Goal: Information Seeking & Learning: Learn about a topic

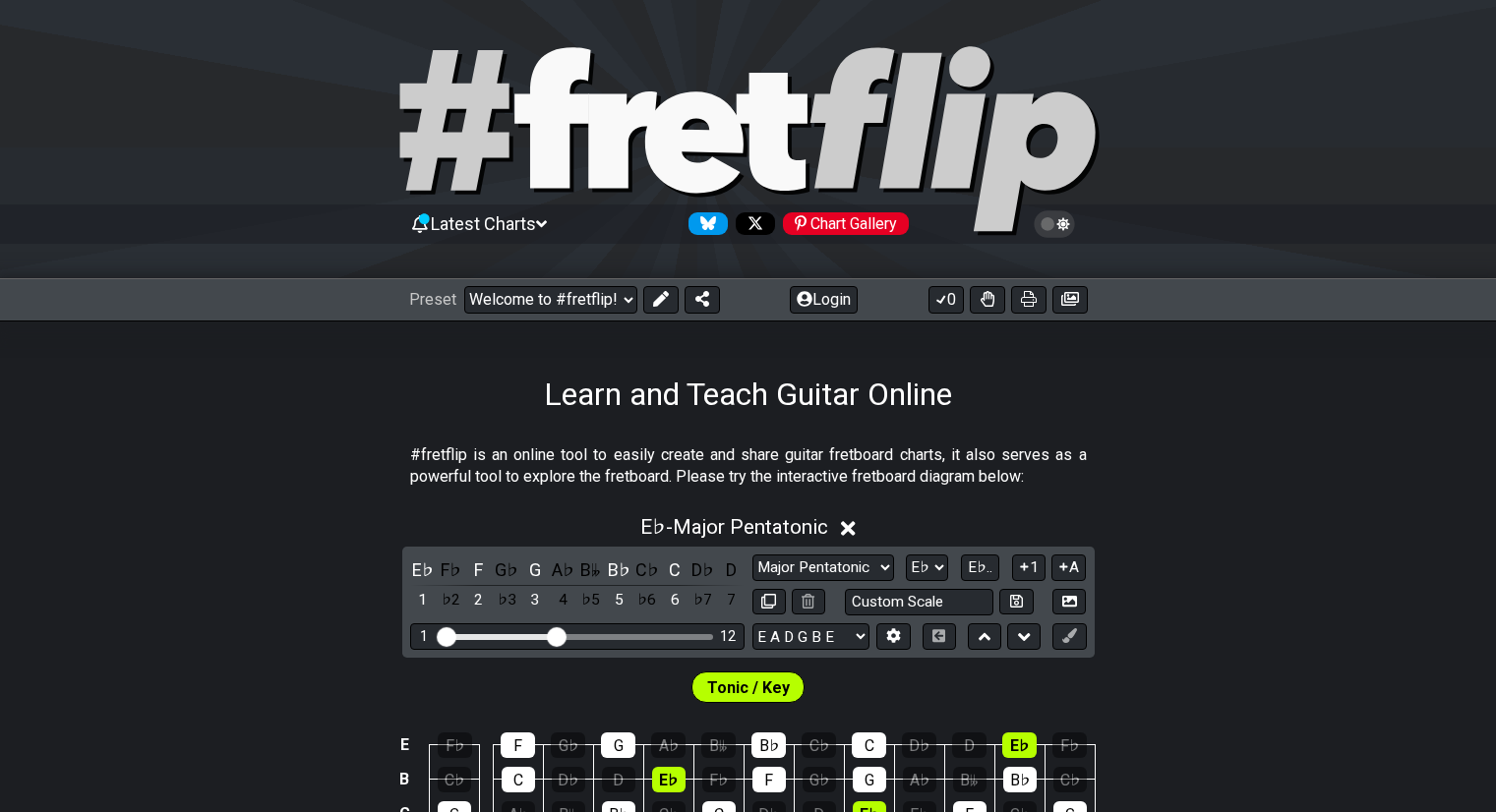
select select "/welcome"
select select "Major Pentatonic"
select select "Eb"
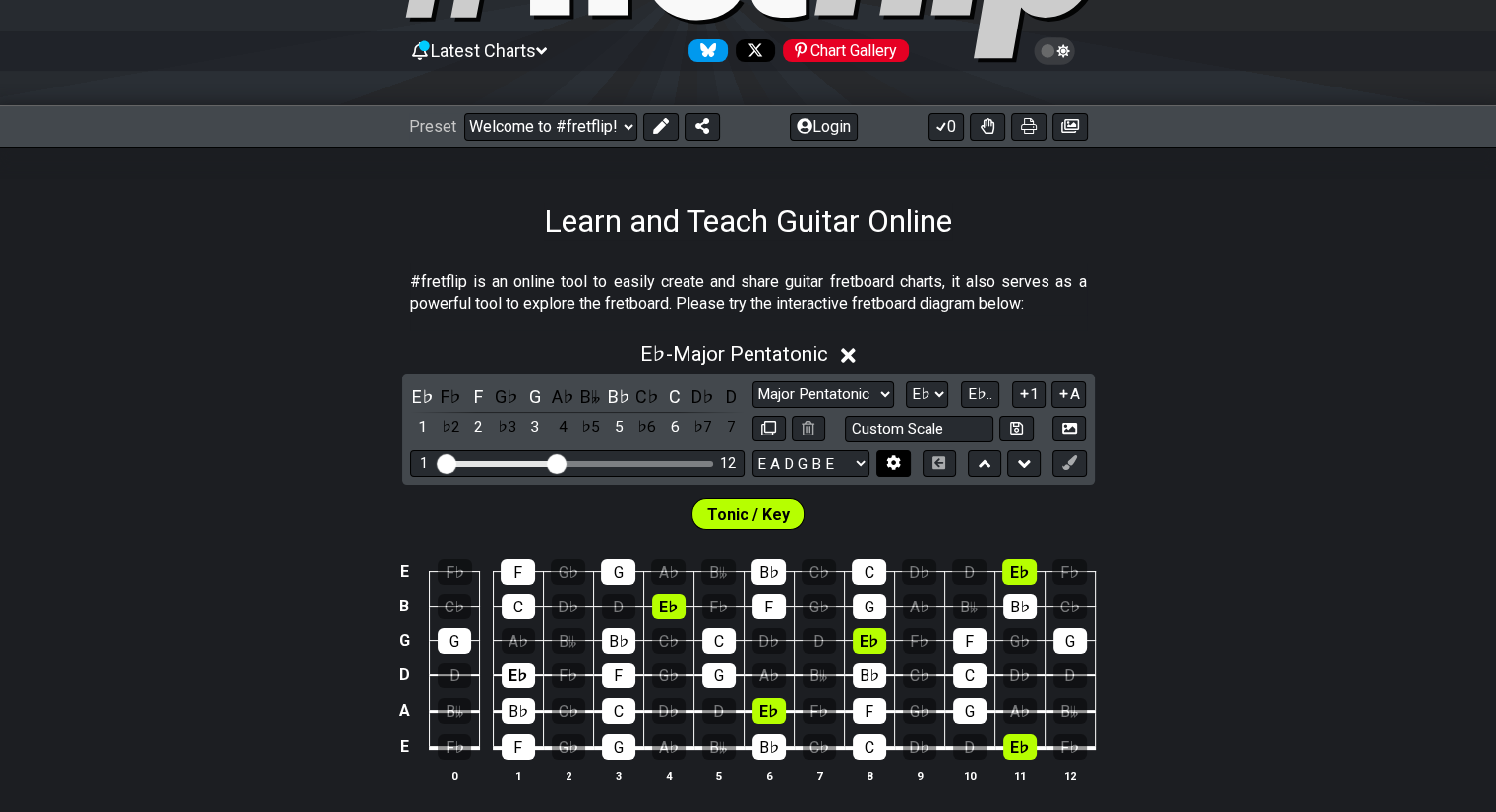
click at [897, 467] on icon at bounding box center [893, 462] width 15 height 15
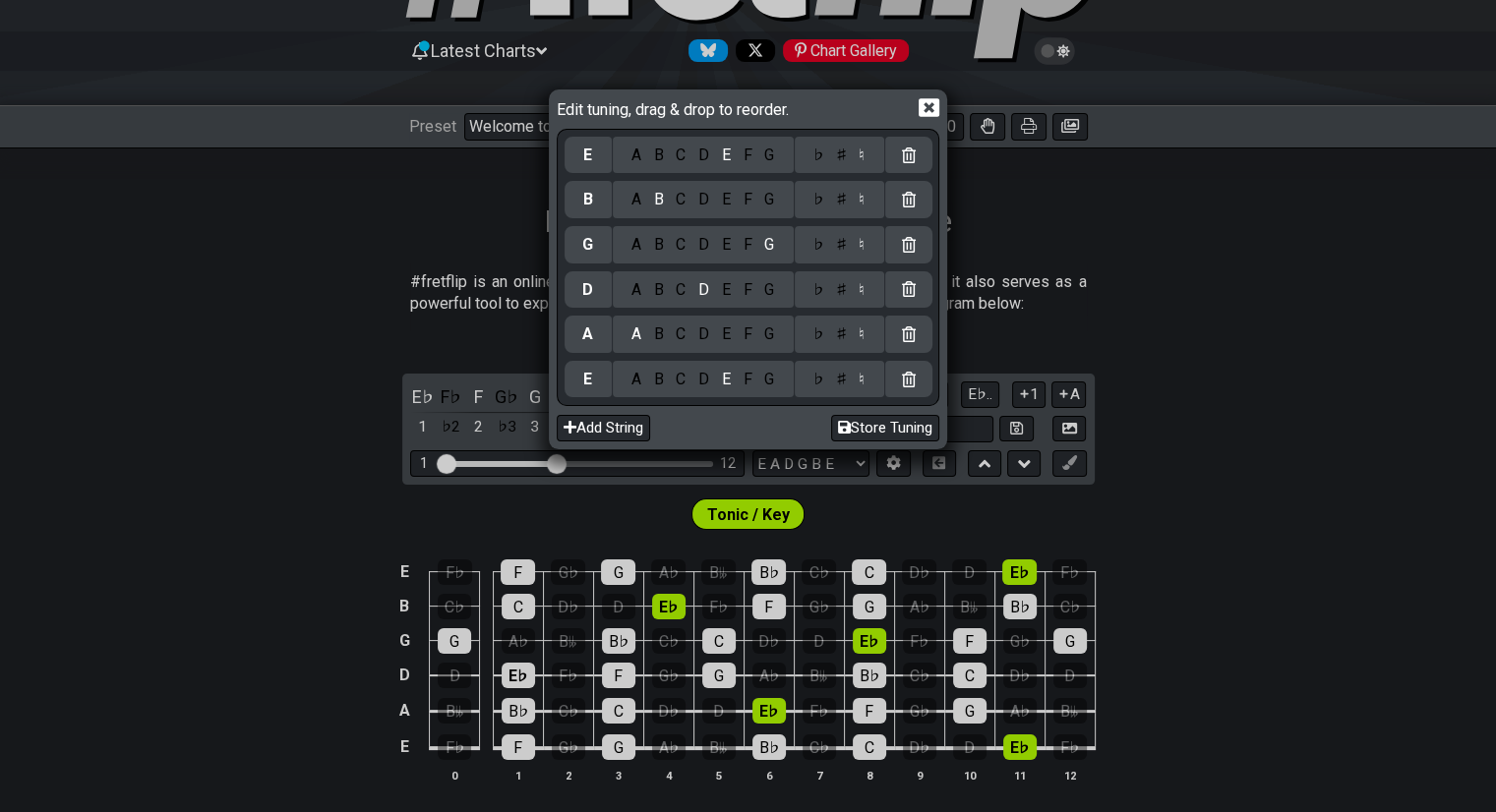
click at [920, 112] on icon at bounding box center [928, 109] width 21 height 19
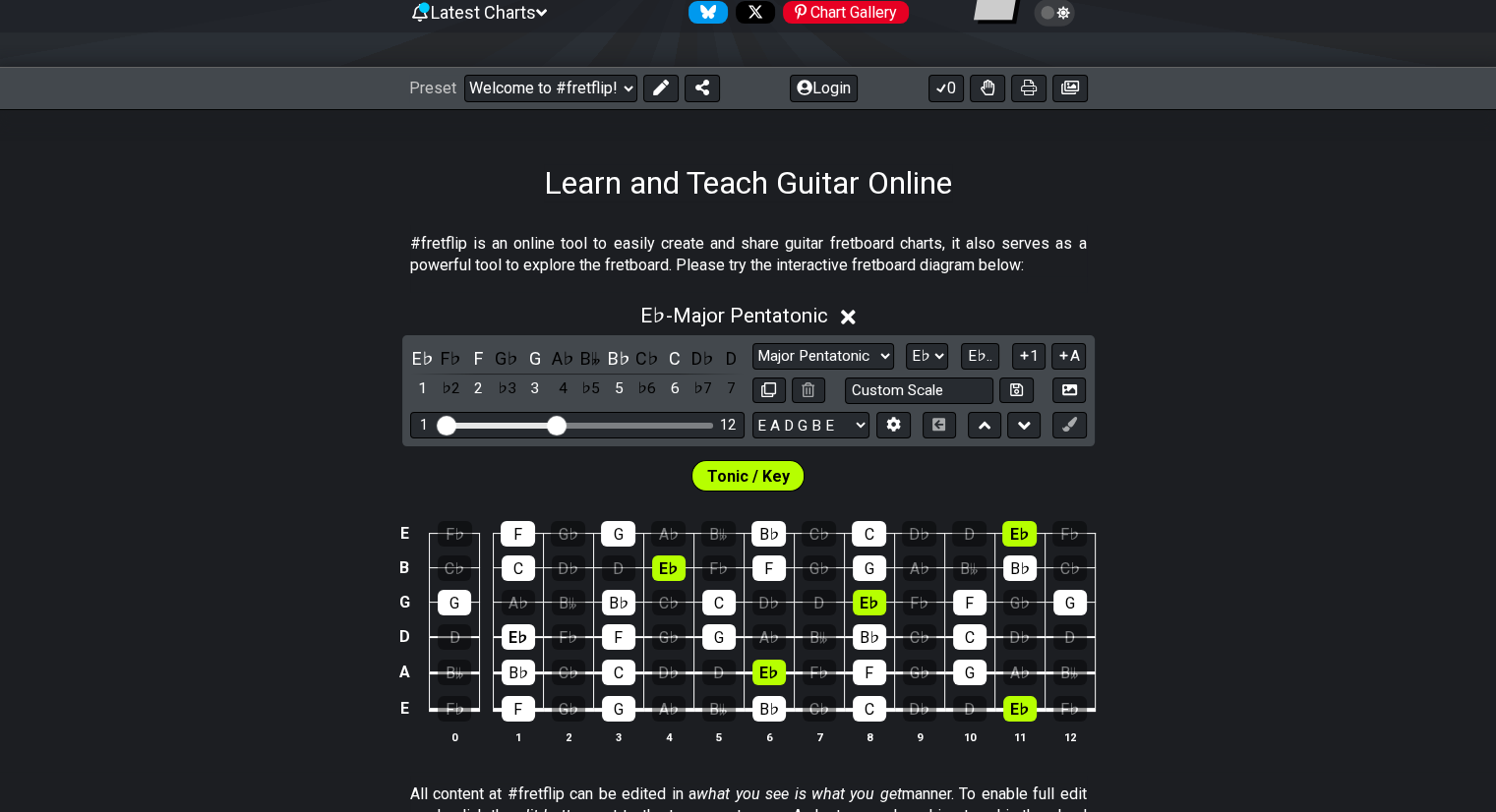
scroll to position [224, 0]
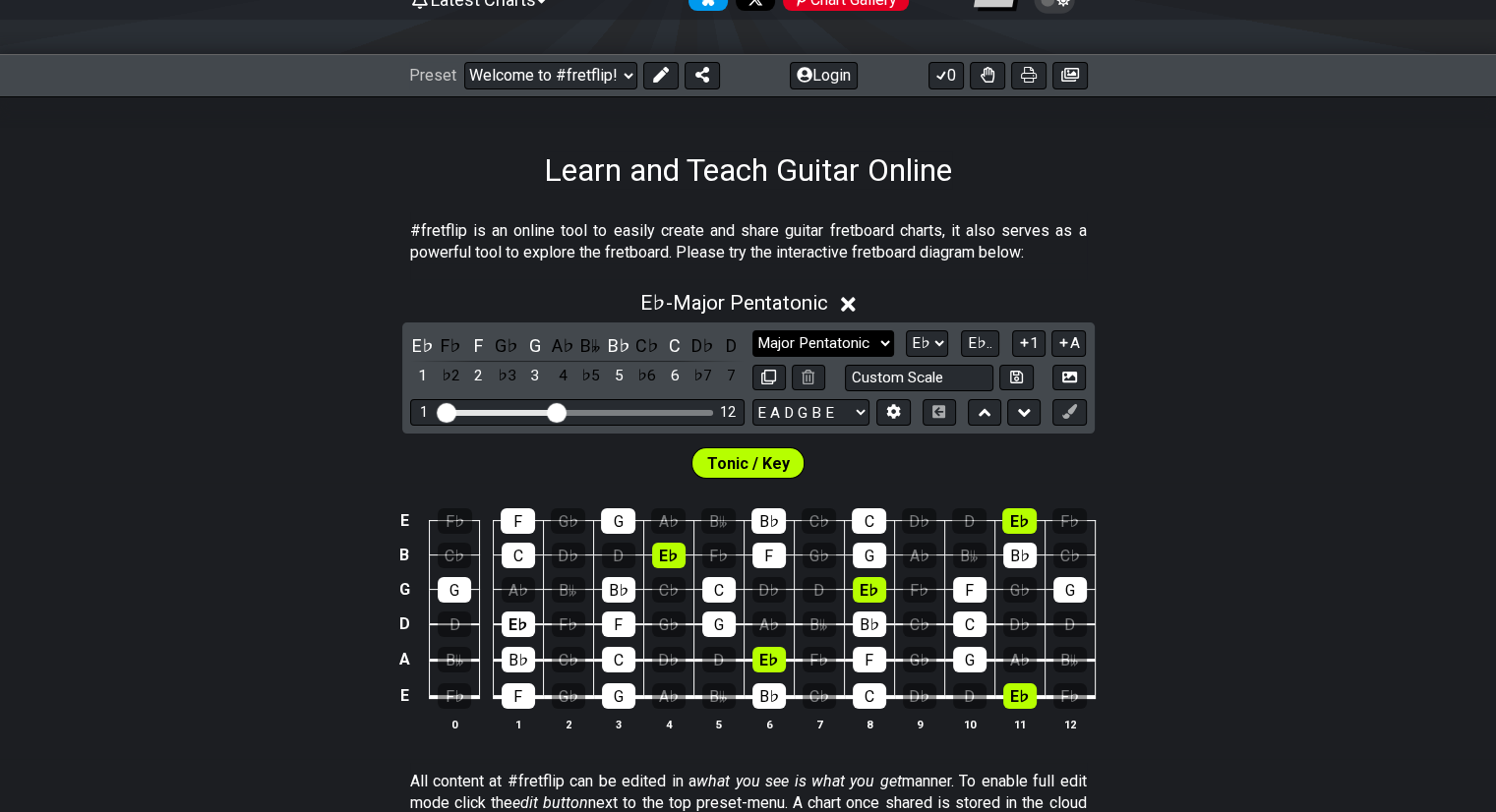
click at [811, 339] on select "Minor Pentatonic Click to edit Minor Pentatonic Major Pentatonic Minor Blues Ma…" at bounding box center [823, 343] width 142 height 27
click at [1314, 547] on div "E F♭ F G♭ G A♭ B𝄫 B♭ C♭ C D♭ D E♭ F♭ B C♭ C D♭ D E♭ F♭ F G♭ G A♭ B𝄫 B♭ C♭ G G A…" at bounding box center [748, 620] width 1496 height 276
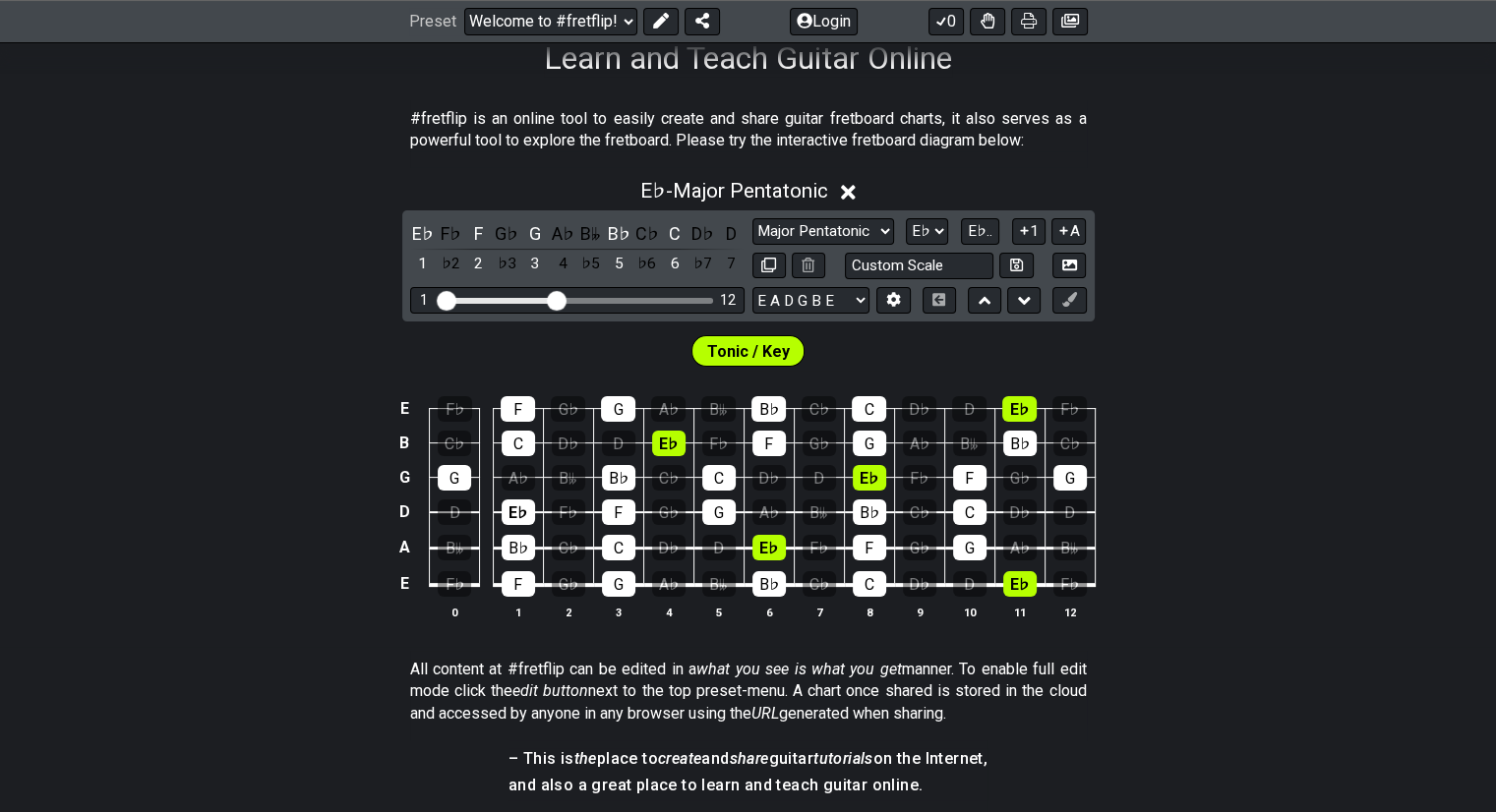
scroll to position [337, 0]
click at [852, 217] on select "Minor Pentatonic Click to edit Minor Pentatonic Major Pentatonic Minor Blues Ma…" at bounding box center [823, 230] width 142 height 27
click at [752, 217] on select "Minor Pentatonic Click to edit Minor Pentatonic Major Pentatonic Minor Blues Ma…" at bounding box center [823, 230] width 142 height 27
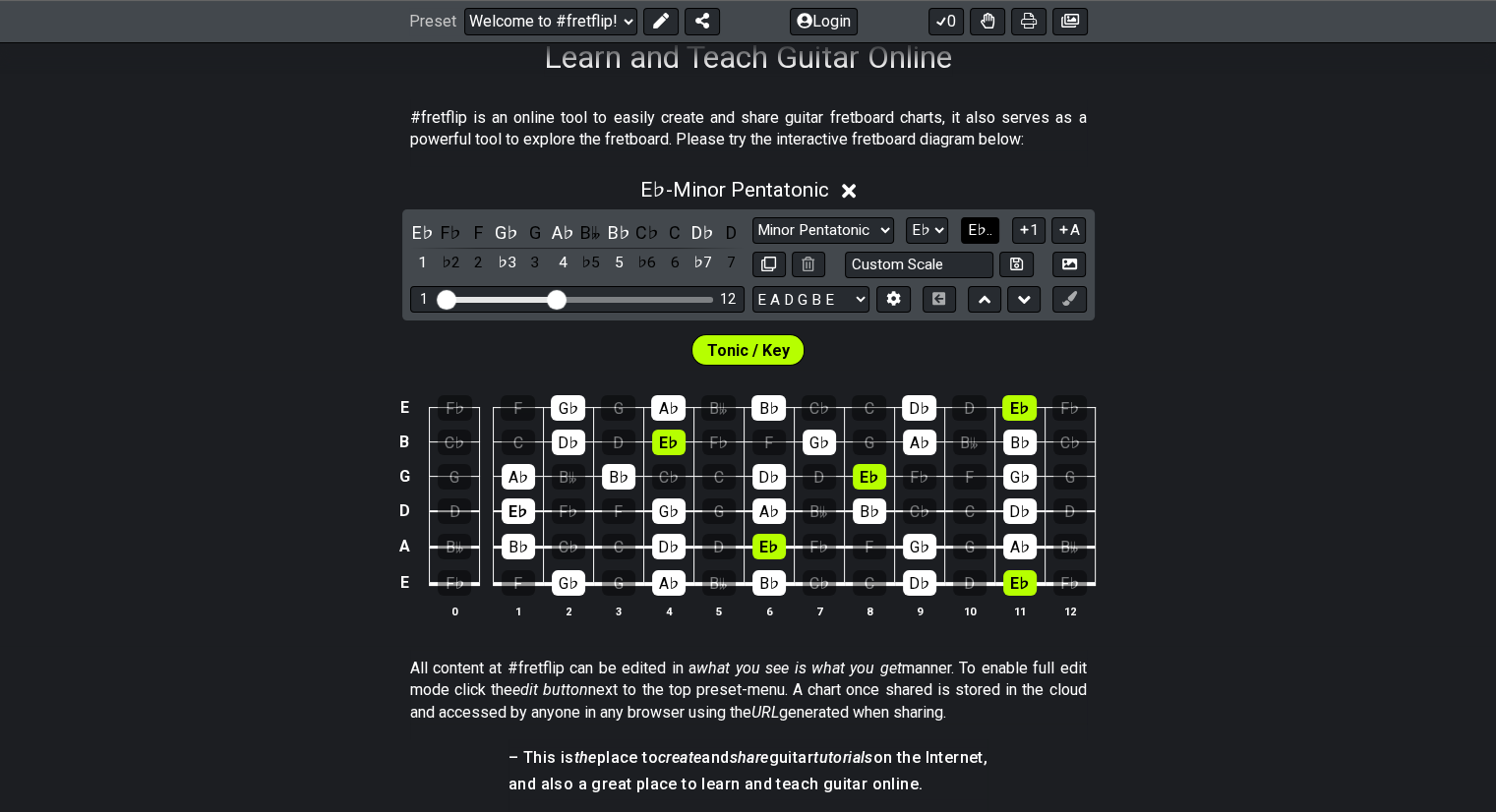
click at [989, 224] on span "E♭.." at bounding box center [980, 230] width 25 height 18
click at [988, 221] on span "1..7" at bounding box center [981, 230] width 24 height 18
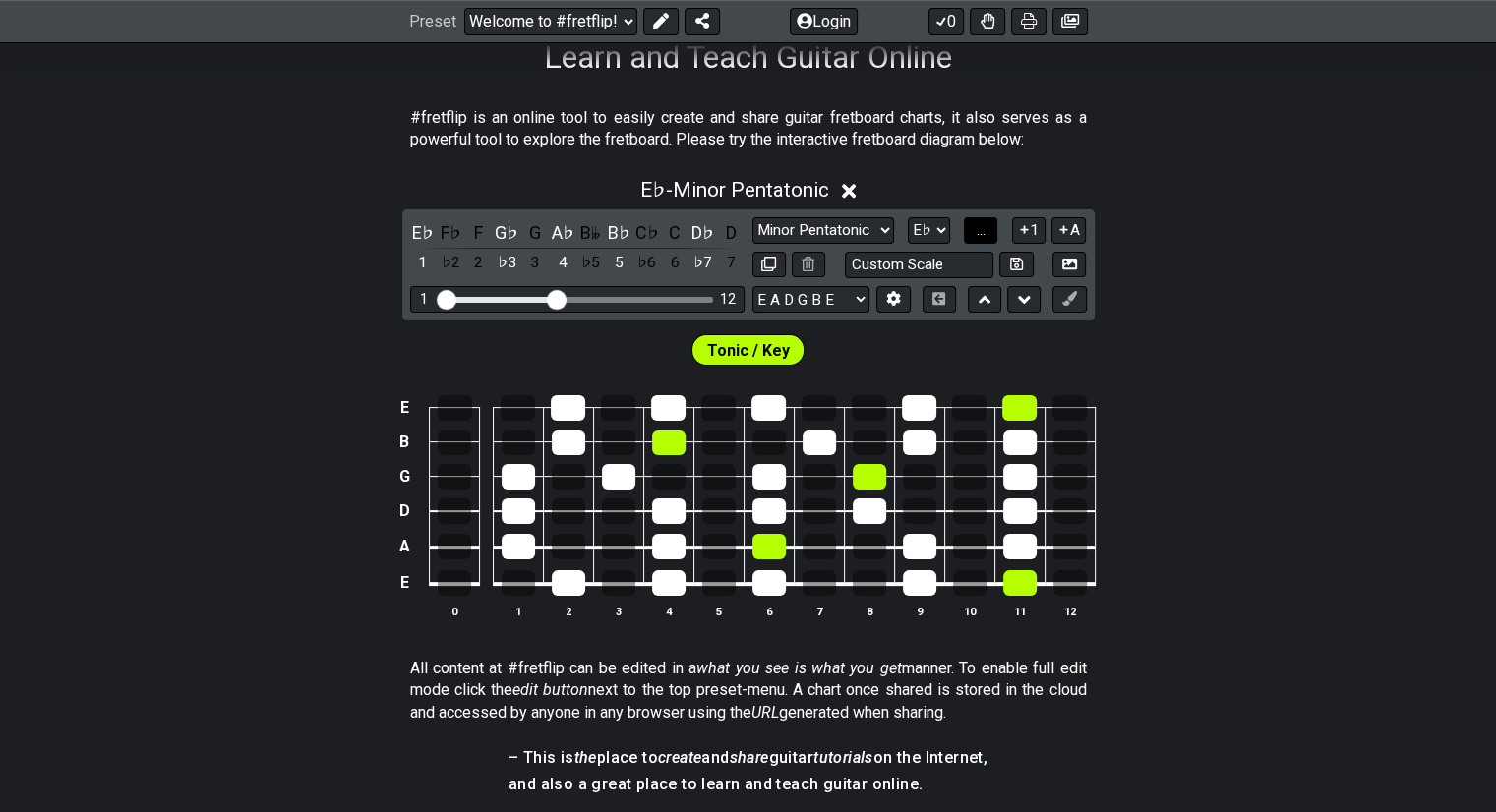
click at [988, 220] on button "..." at bounding box center [981, 230] width 34 height 27
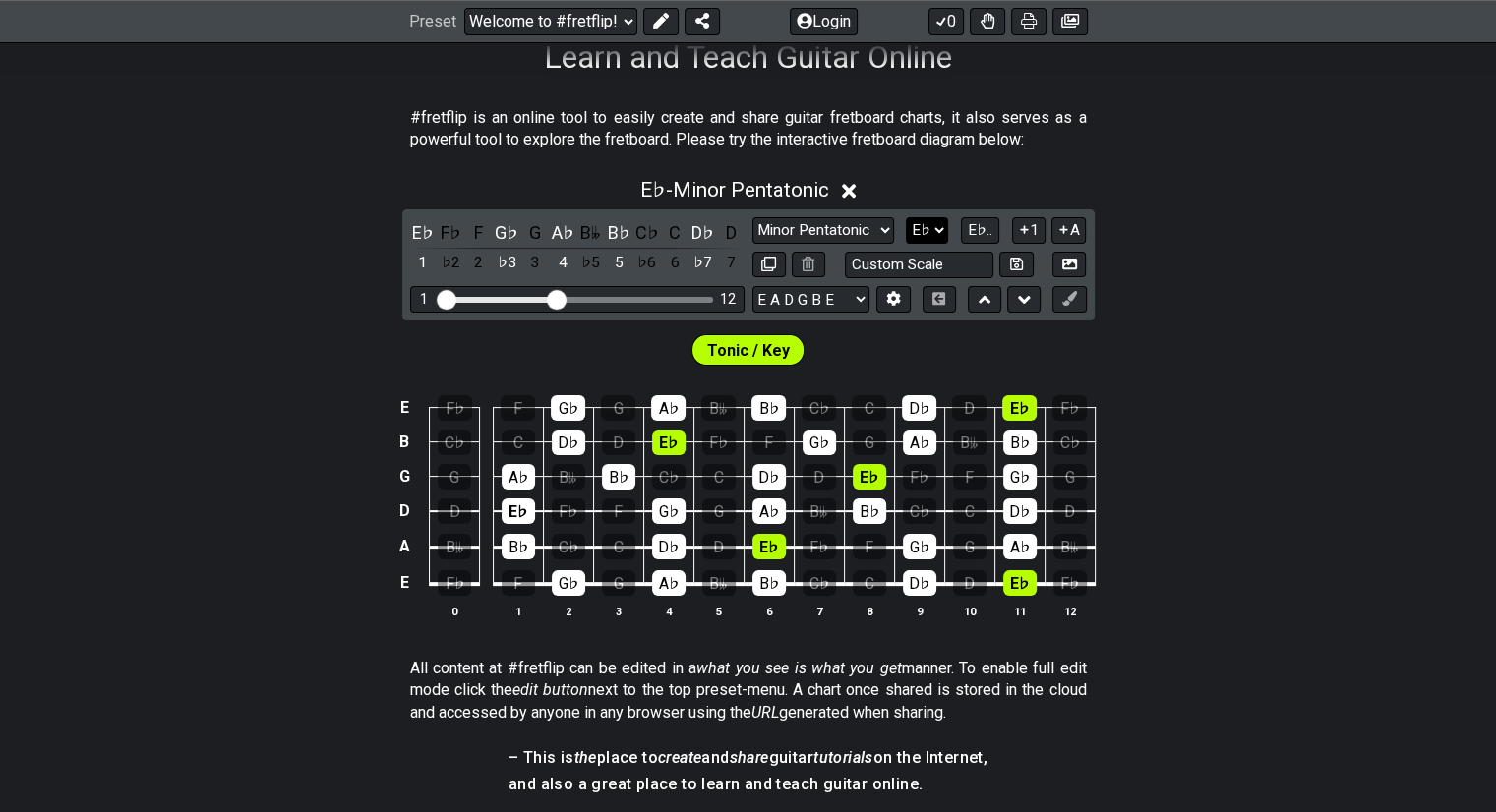
click at [926, 231] on select "A♭ A A♯ B♭ B C C♯ D♭ D D♯ E♭ E F F♯ G♭ G G♯" at bounding box center [927, 230] width 42 height 27
click at [857, 233] on select "Minor Pentatonic Click to edit Minor Pentatonic Major Pentatonic Minor Blues Ma…" at bounding box center [823, 230] width 142 height 27
click at [752, 217] on select "Minor Pentatonic Click to edit Minor Pentatonic Major Pentatonic Minor Blues Ma…" at bounding box center [823, 230] width 142 height 27
click at [799, 244] on div "Minor Pentatonic Click to edit Minor Pentatonic Major Pentatonic Minor Blues Ma…" at bounding box center [919, 247] width 334 height 61
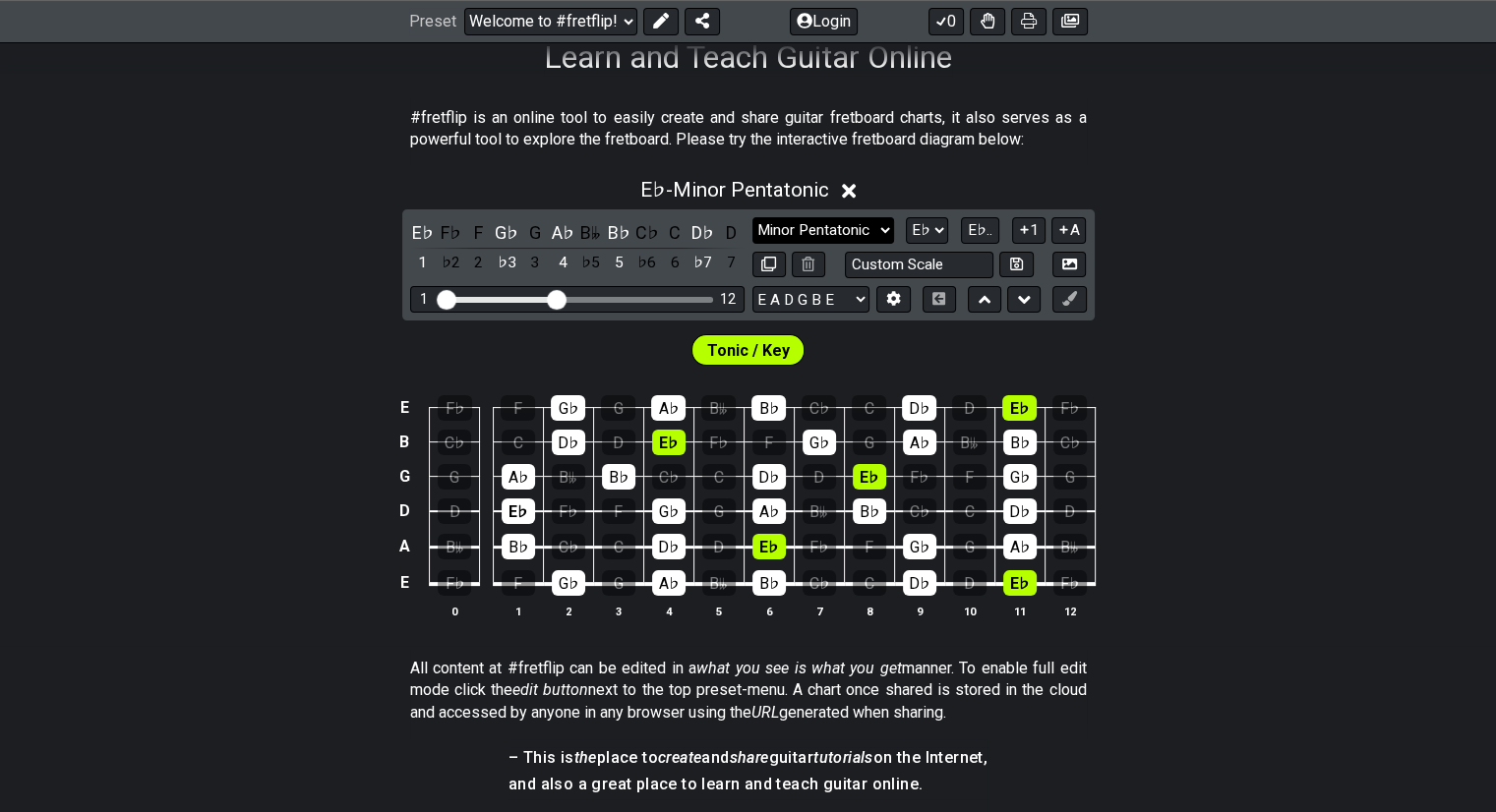
click at [809, 238] on select "Minor Pentatonic Click to edit Minor Pentatonic Major Pentatonic Minor Blues Ma…" at bounding box center [823, 230] width 142 height 27
select select "Major Pentatonic"
click at [752, 217] on select "Minor Pentatonic Click to edit Minor Pentatonic Major Pentatonic Minor Blues Ma…" at bounding box center [823, 230] width 142 height 27
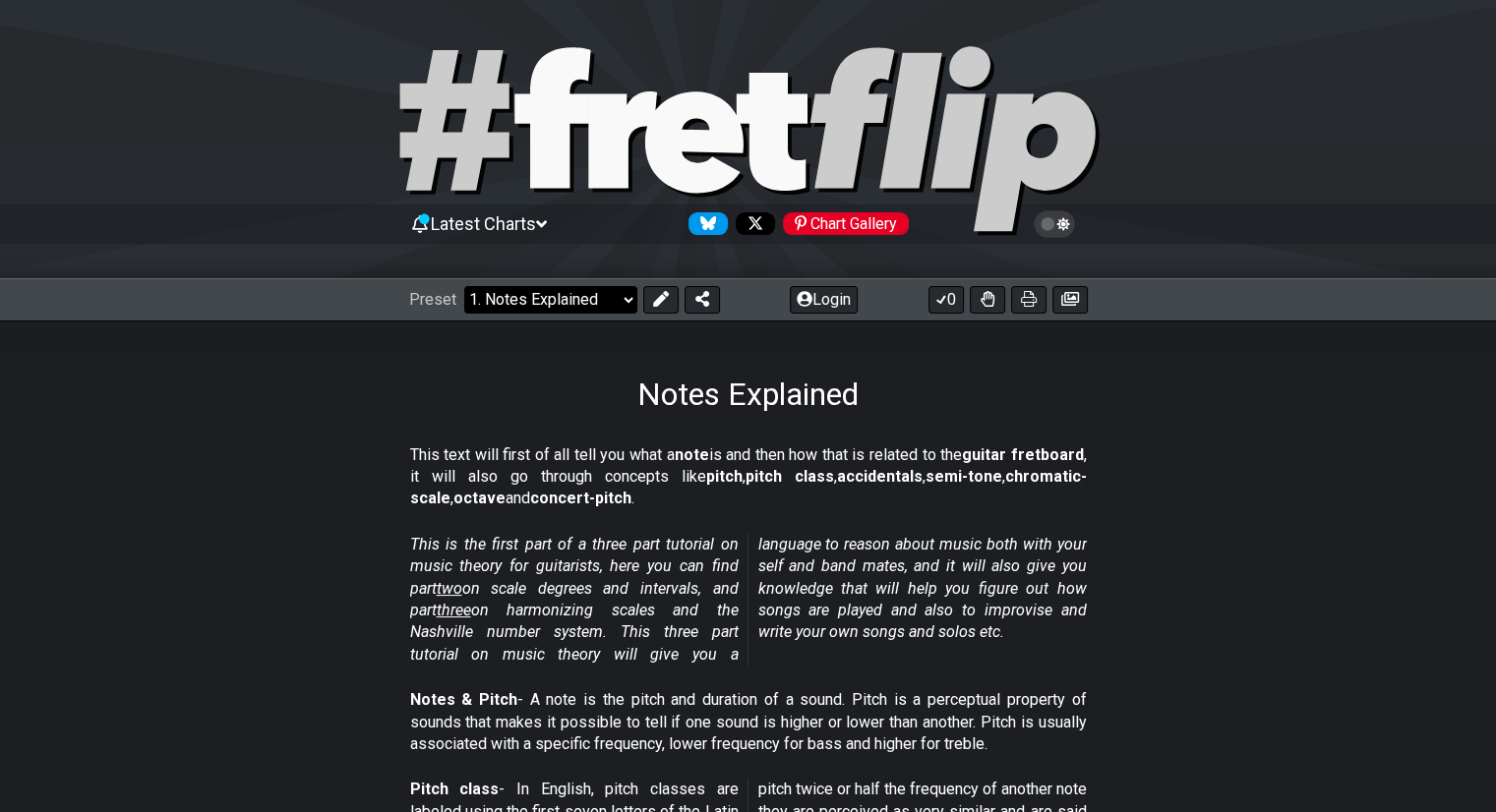
click at [611, 292] on select "Welcome to #fretflip! Initial Preset Custom Preset Minor Pentatonic Major Penta…" at bounding box center [551, 300] width 173 height 28
click at [464, 286] on select "Welcome to #fretflip! Initial Preset Custom Preset Minor Pentatonic Major Penta…" at bounding box center [551, 300] width 173 height 28
select select "/minor-pentatonic"
select select "C"
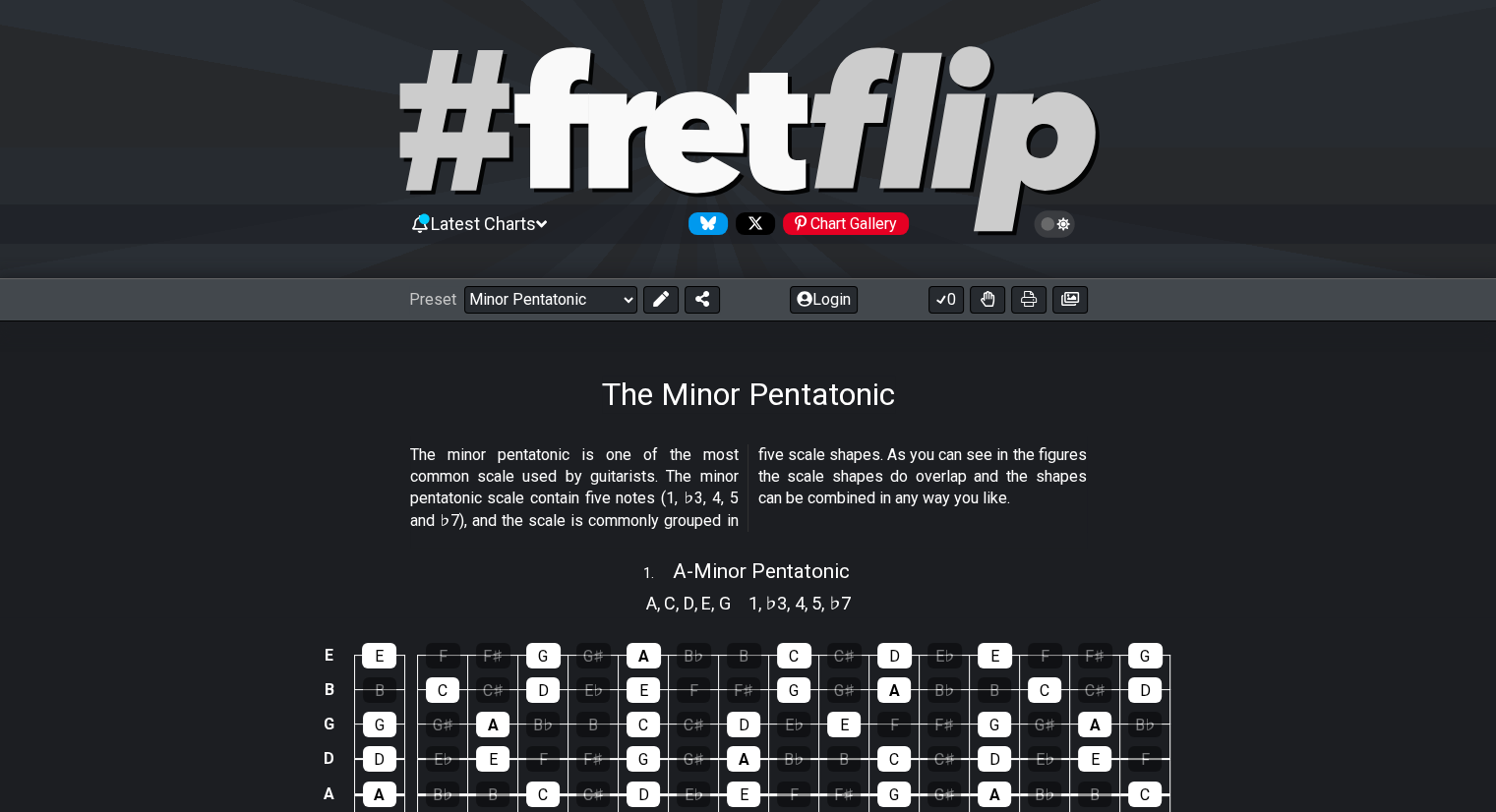
scroll to position [20, 0]
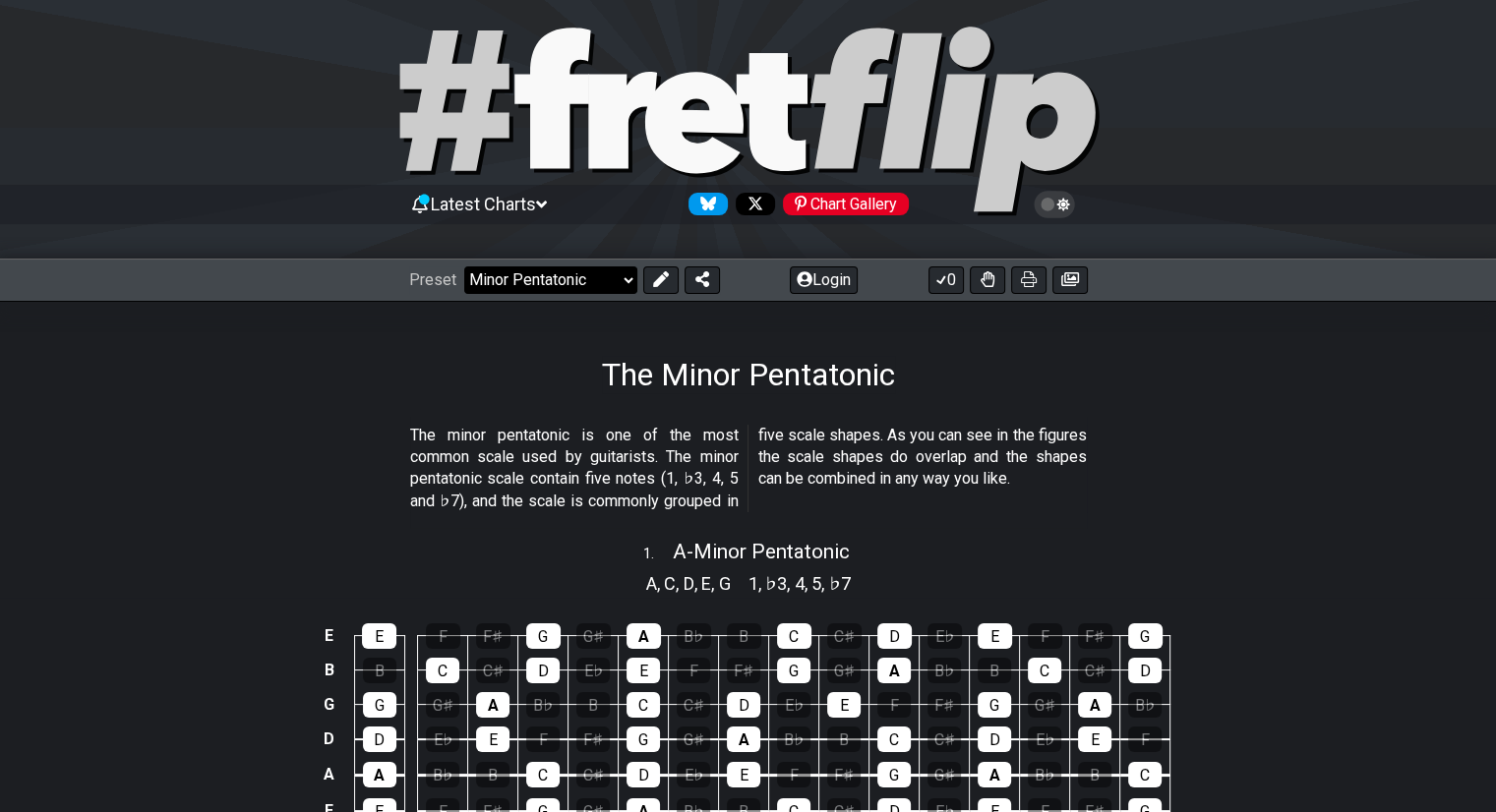
click at [617, 289] on select "Welcome to #fretflip! Initial Preset Custom Preset Minor Pentatonic Major Penta…" at bounding box center [551, 280] width 173 height 28
click at [464, 266] on select "Welcome to #fretflip! Initial Preset Custom Preset Minor Pentatonic Major Penta…" at bounding box center [551, 280] width 173 height 28
select select "/welcome"
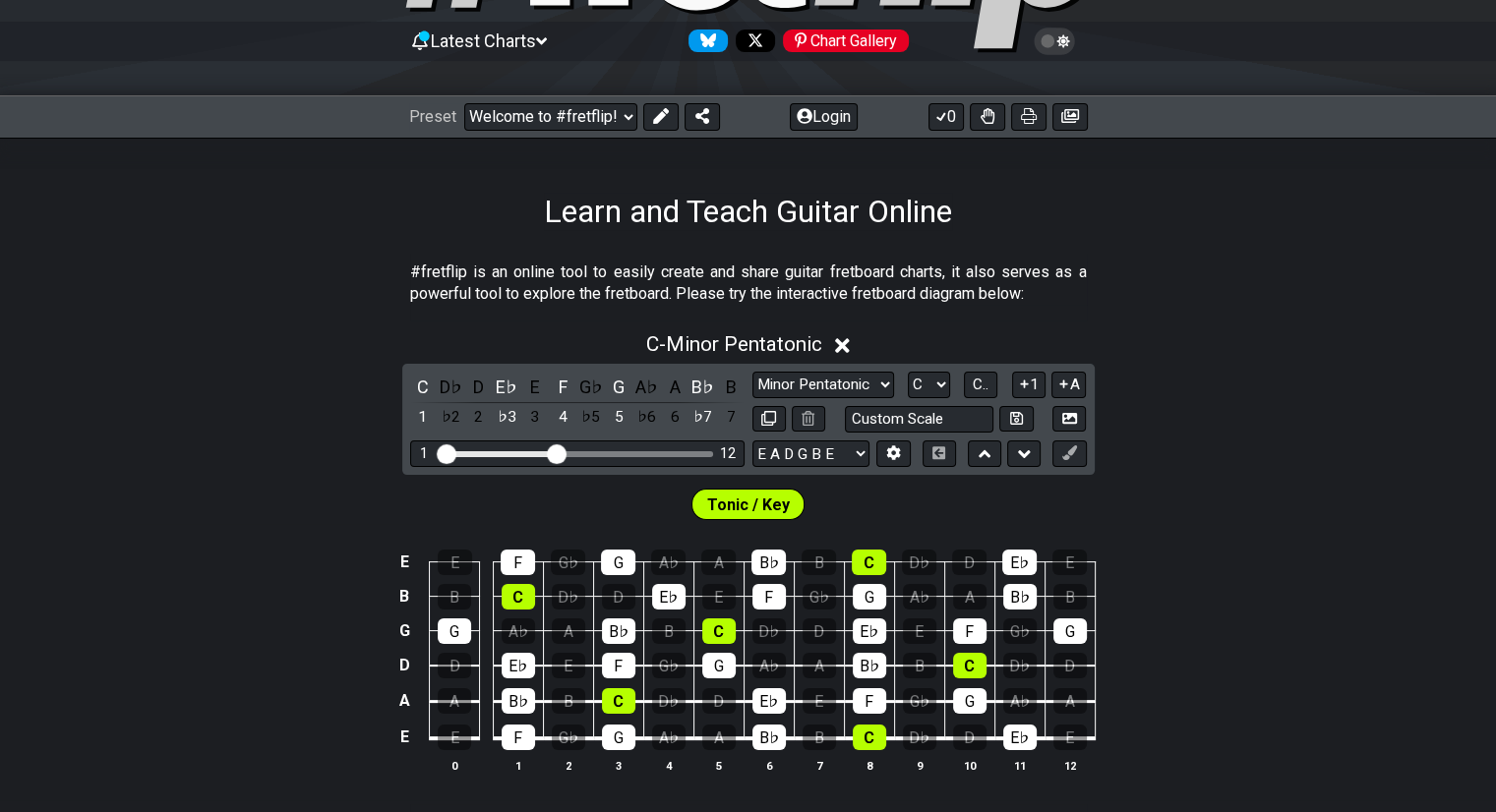
scroll to position [186, 0]
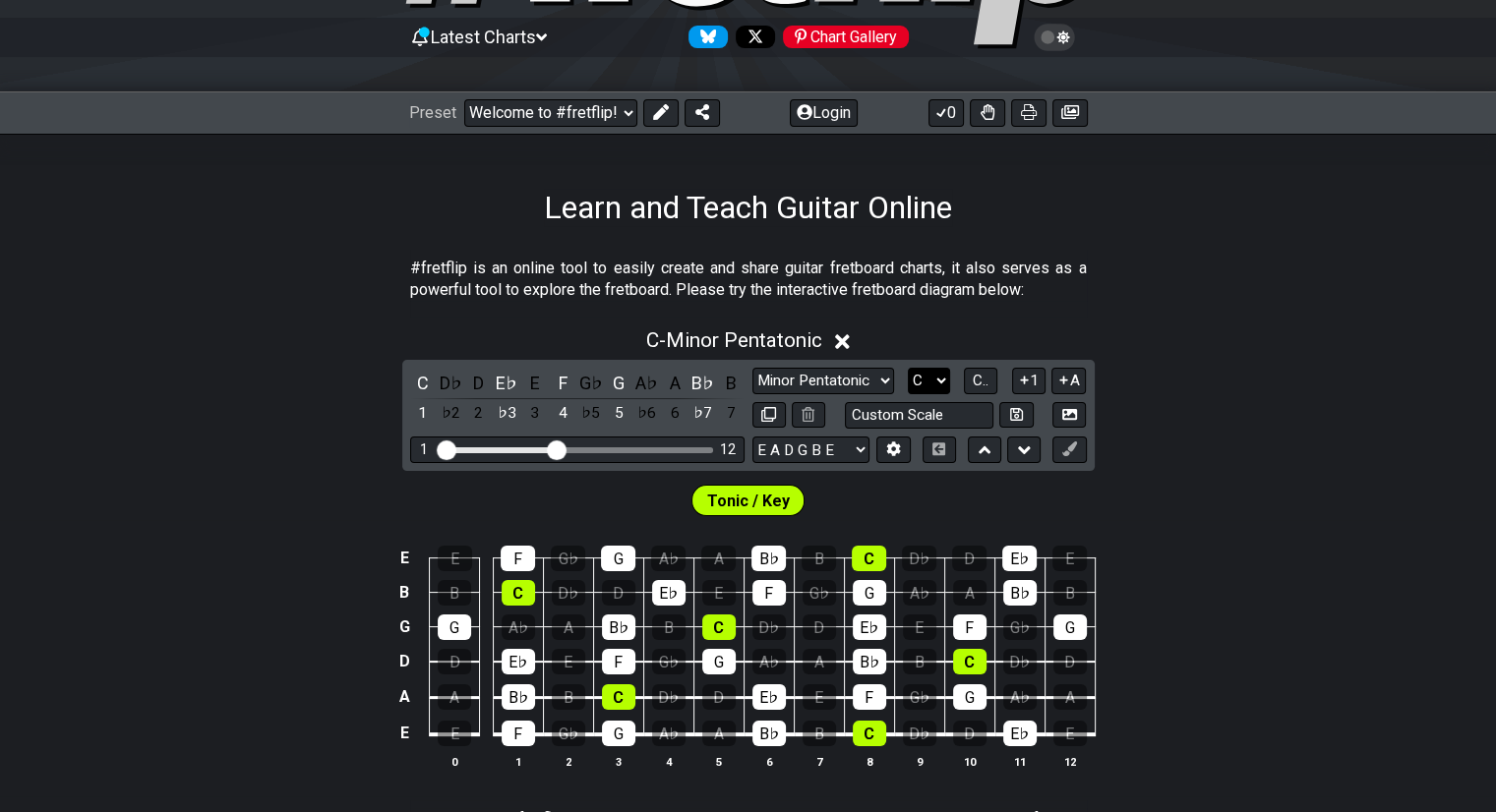
click at [925, 376] on select "A♭ A A♯ B♭ B C C♯ D♭ D D♯ E♭ E F F♯ G♭ G G♯" at bounding box center [929, 381] width 42 height 27
select select "F"
click at [908, 368] on select "A♭ A A♯ B♭ B C C♯ D♭ D D♯ E♭ E F F♯ G♭ G G♯" at bounding box center [929, 381] width 42 height 27
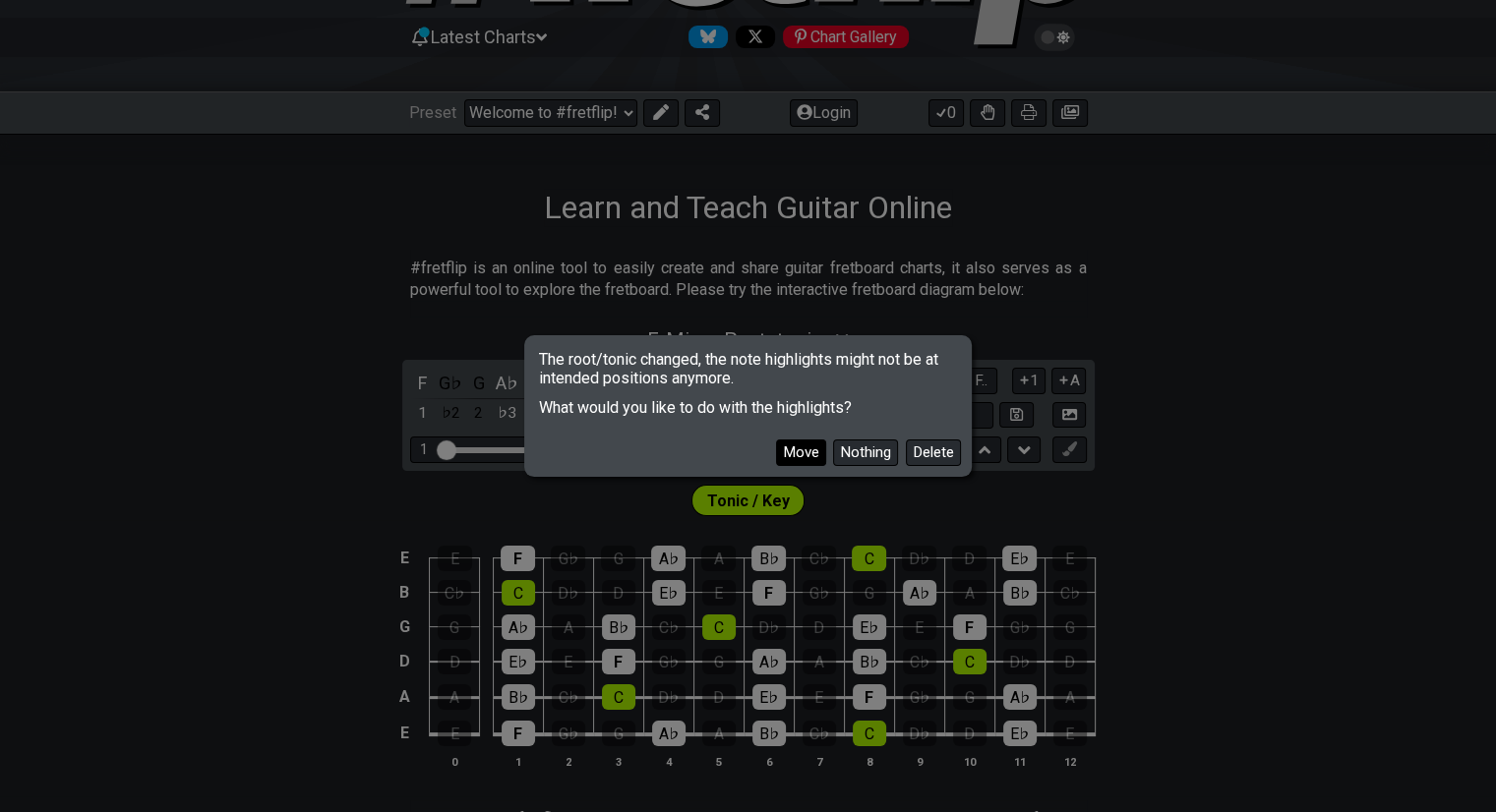
click at [806, 461] on button "Move" at bounding box center [800, 452] width 50 height 27
